Goal: Navigation & Orientation: Find specific page/section

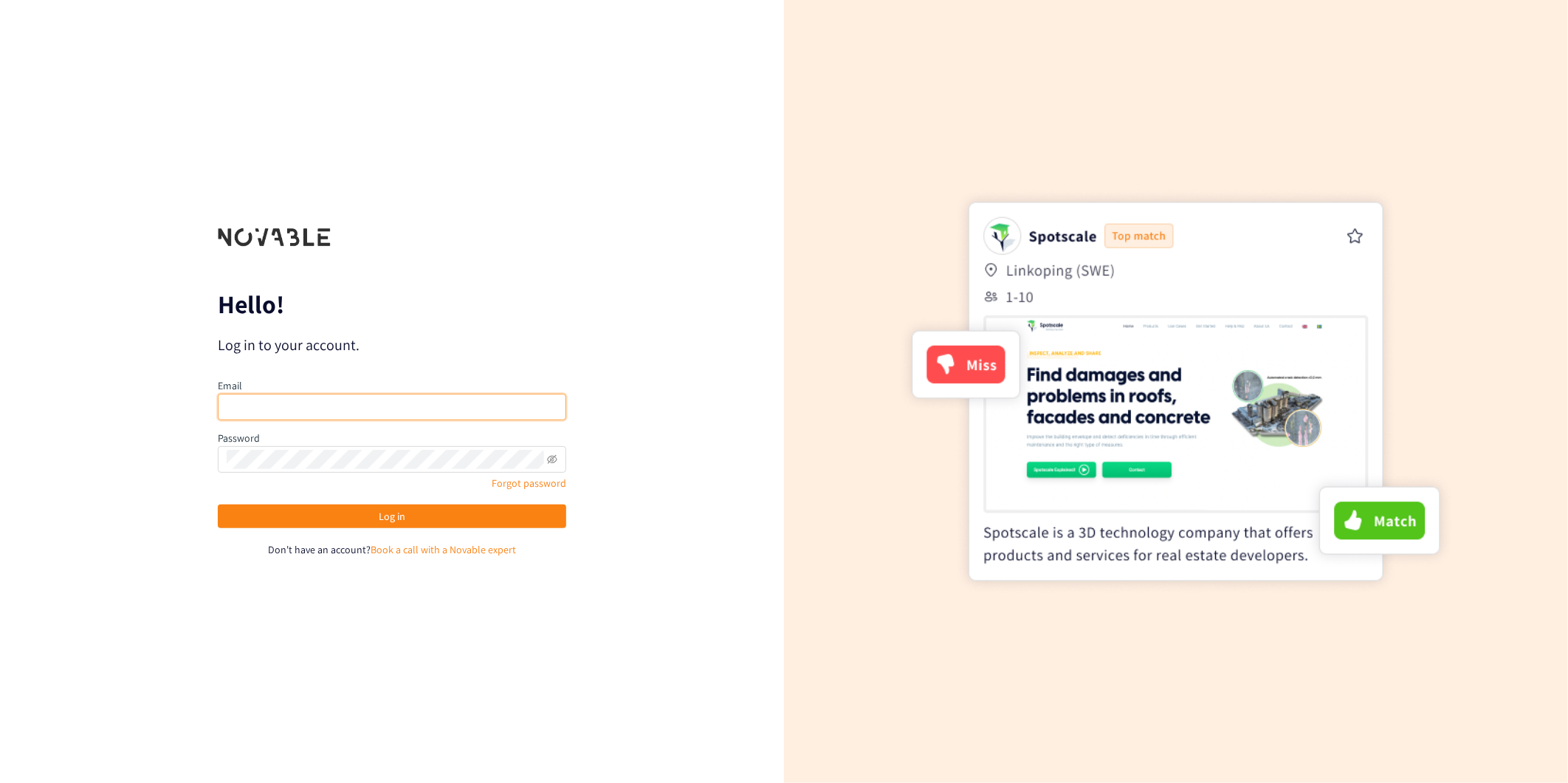
click at [434, 400] on input "email" at bounding box center [391, 407] width 348 height 26
type input "[PERSON_NAME][EMAIL_ADDRESS][PERSON_NAME][DOMAIN_NAME]"
click at [217, 504] on button "Log in" at bounding box center [391, 516] width 348 height 24
